Goal: Check status

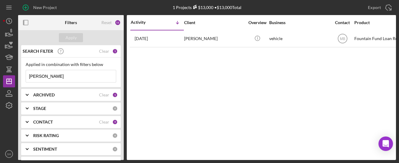
click at [59, 78] on input "[PERSON_NAME]" at bounding box center [71, 76] width 90 height 12
drag, startPoint x: 59, startPoint y: 78, endPoint x: 27, endPoint y: 77, distance: 32.6
click at [27, 77] on input "[PERSON_NAME]" at bounding box center [71, 76] width 90 height 12
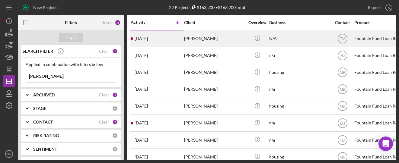
type input "[PERSON_NAME]"
click at [180, 43] on div "[DATE] [PERSON_NAME]" at bounding box center [157, 39] width 53 height 16
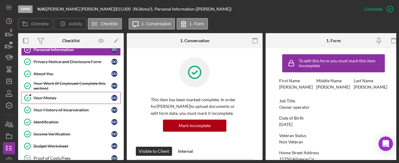
scroll to position [30, 0]
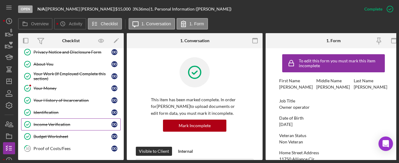
click at [43, 125] on div "Income Verification" at bounding box center [73, 124] width 78 height 5
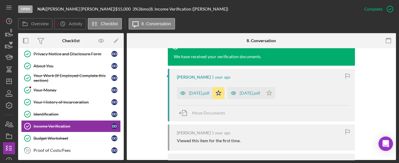
scroll to position [241, 0]
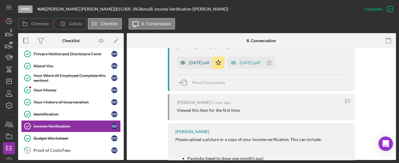
click at [209, 63] on div "[DATE].pdf" at bounding box center [199, 62] width 21 height 5
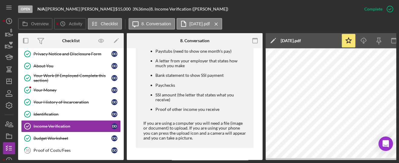
scroll to position [381, 0]
click at [5, 85] on icon "Icon/Dashboard" at bounding box center [9, 81] width 15 height 15
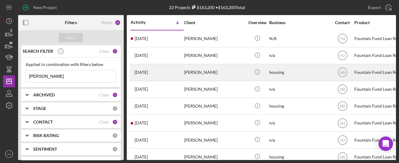
click at [179, 77] on div "[DATE] [PERSON_NAME]" at bounding box center [157, 73] width 53 height 16
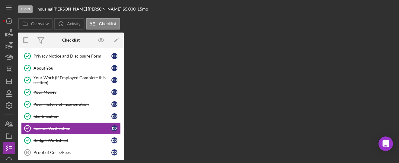
scroll to position [27, 0]
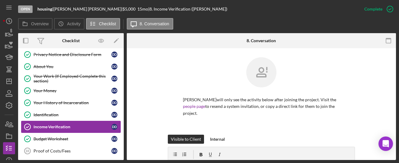
click at [69, 126] on div "Income Verification" at bounding box center [73, 127] width 78 height 5
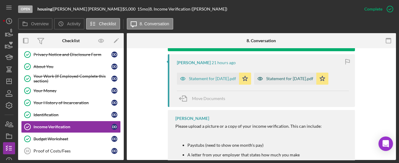
scroll to position [201, 0]
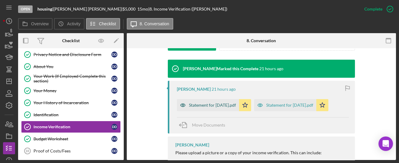
click at [214, 105] on div "Statement for [DATE].pdf" at bounding box center [212, 105] width 47 height 5
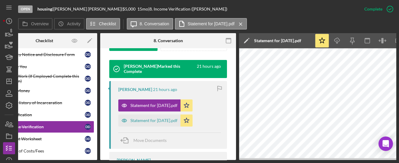
scroll to position [0, 50]
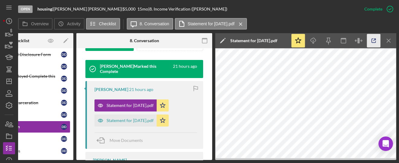
click at [372, 42] on icon "button" at bounding box center [374, 41] width 14 height 14
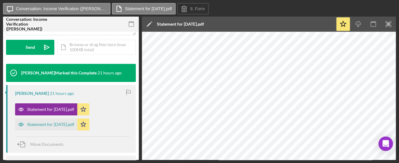
scroll to position [201, 0]
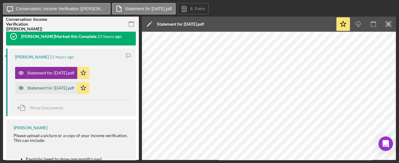
click at [38, 89] on div "Statement for [DATE].pdf" at bounding box center [50, 88] width 47 height 5
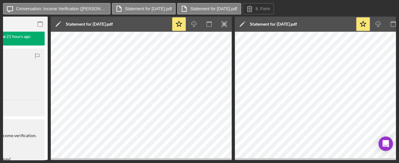
scroll to position [0, 92]
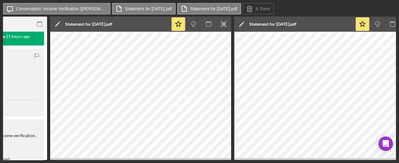
drag, startPoint x: 358, startPoint y: 161, endPoint x: 411, endPoint y: 158, distance: 52.3
click at [399, 158] on html "Icon/Message Conversation: Income Verification (Demetrious D.) Statement for Se…" at bounding box center [199, 81] width 399 height 163
